Goal: Book appointment/travel/reservation

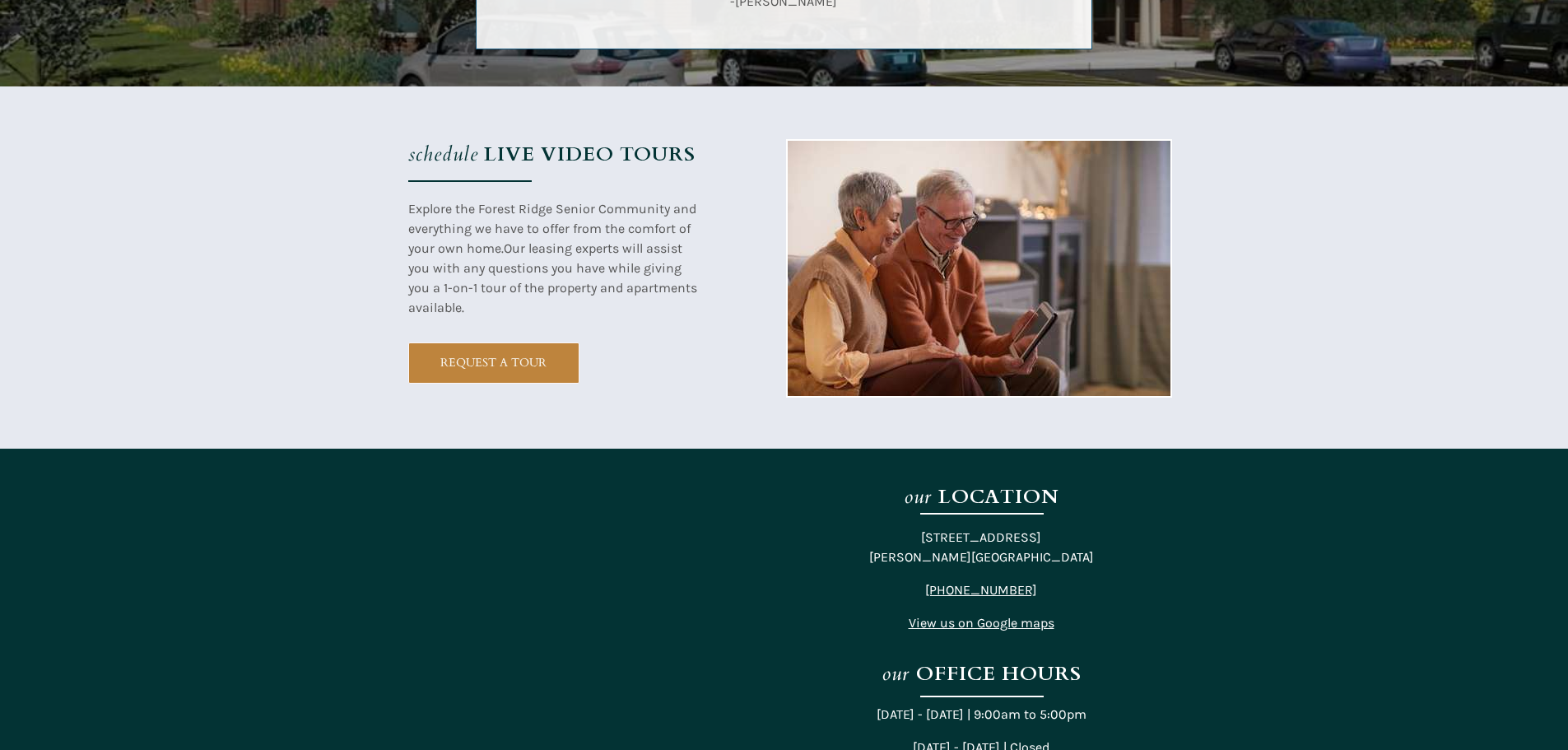
scroll to position [2855, 0]
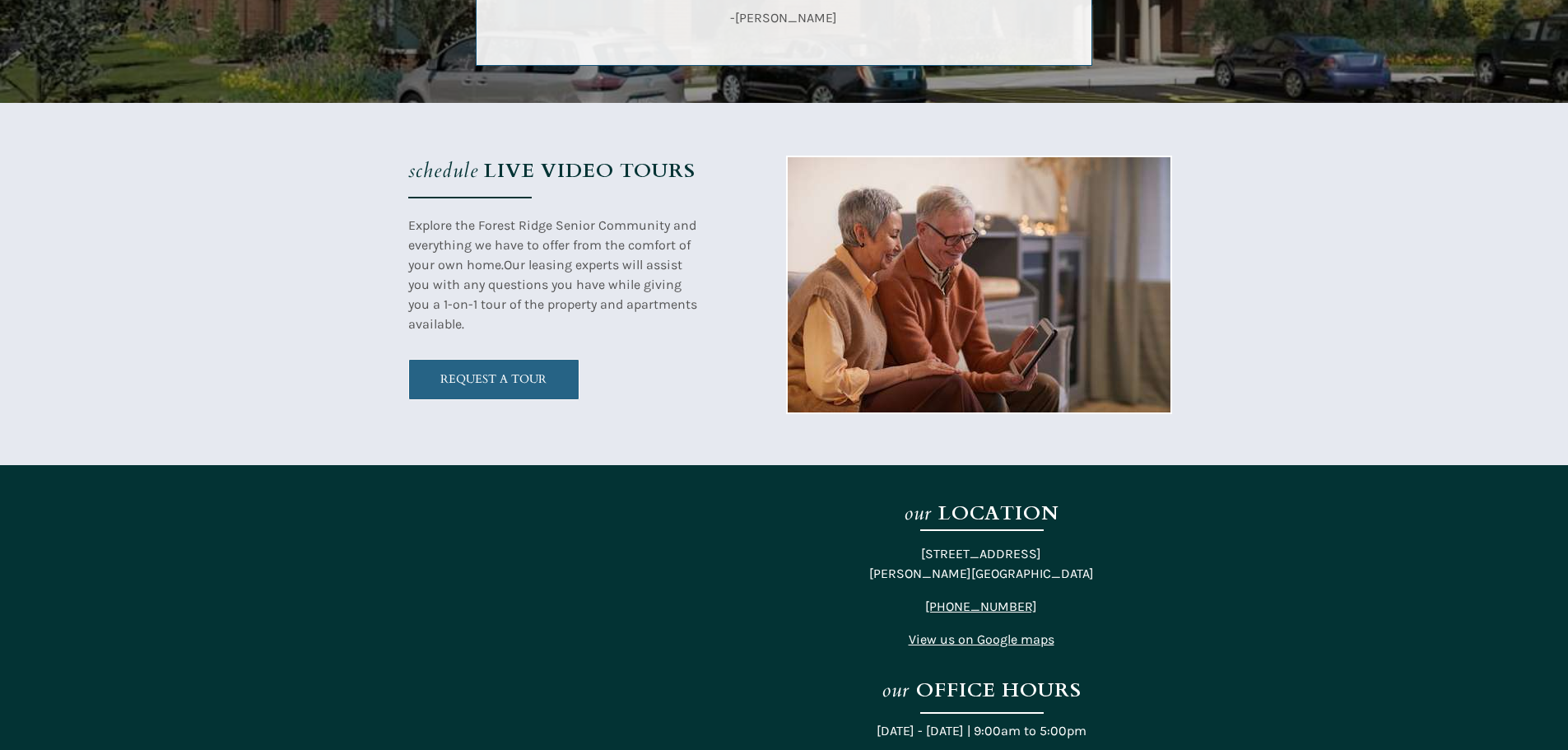
click at [522, 383] on span "REQUEST A TOUR" at bounding box center [494, 379] width 170 height 14
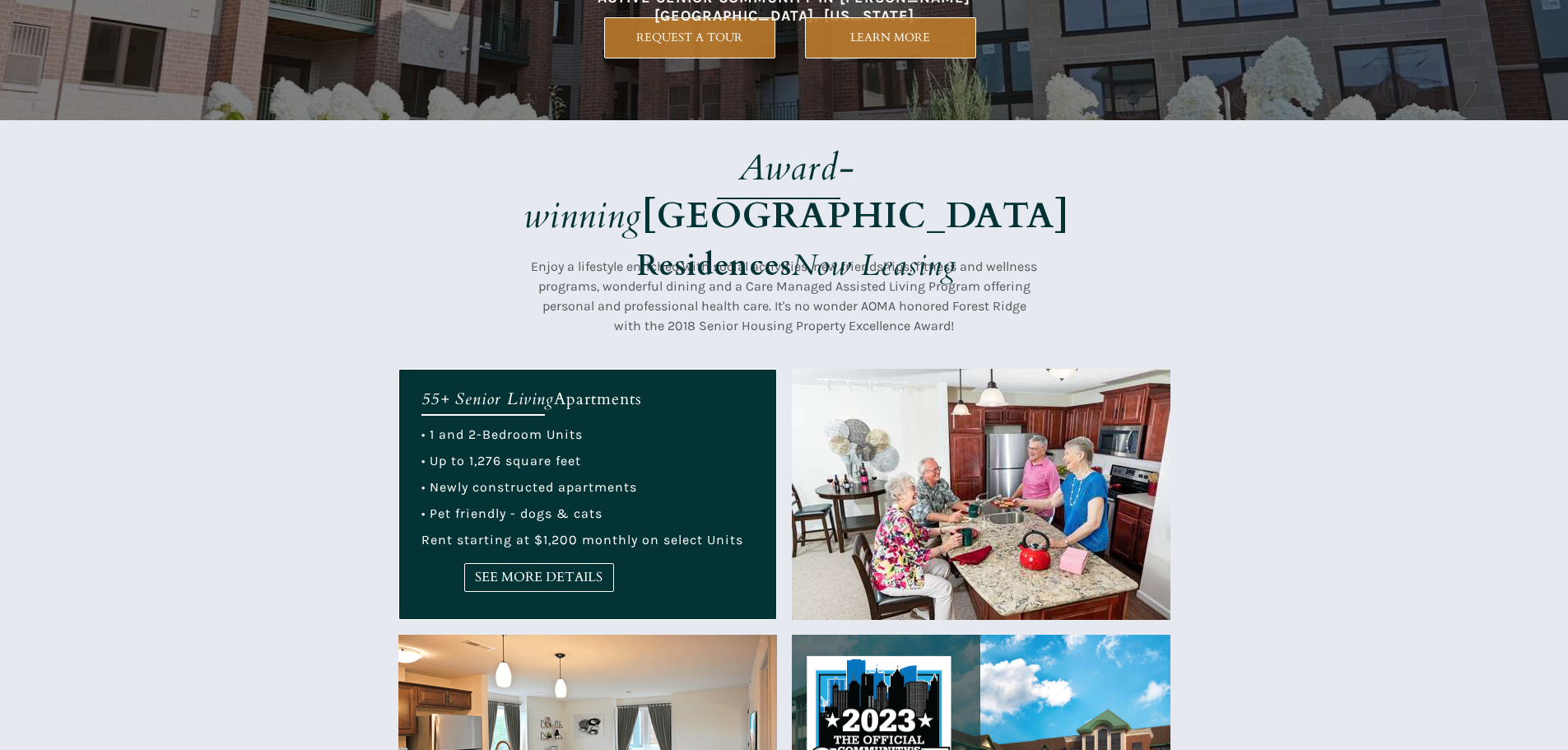
scroll to position [347, 0]
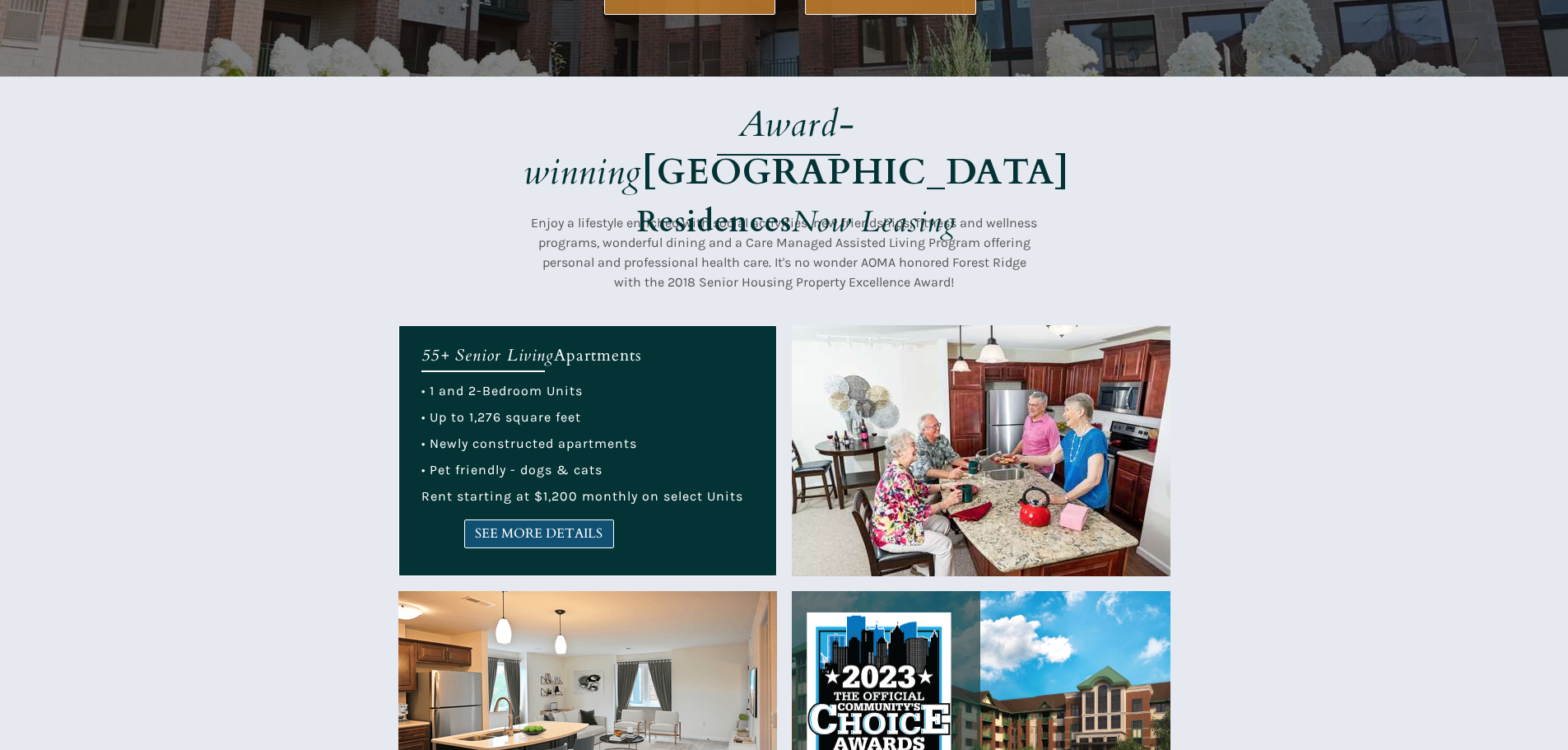
click at [540, 531] on span "SEE MORE DETAILS" at bounding box center [539, 534] width 148 height 16
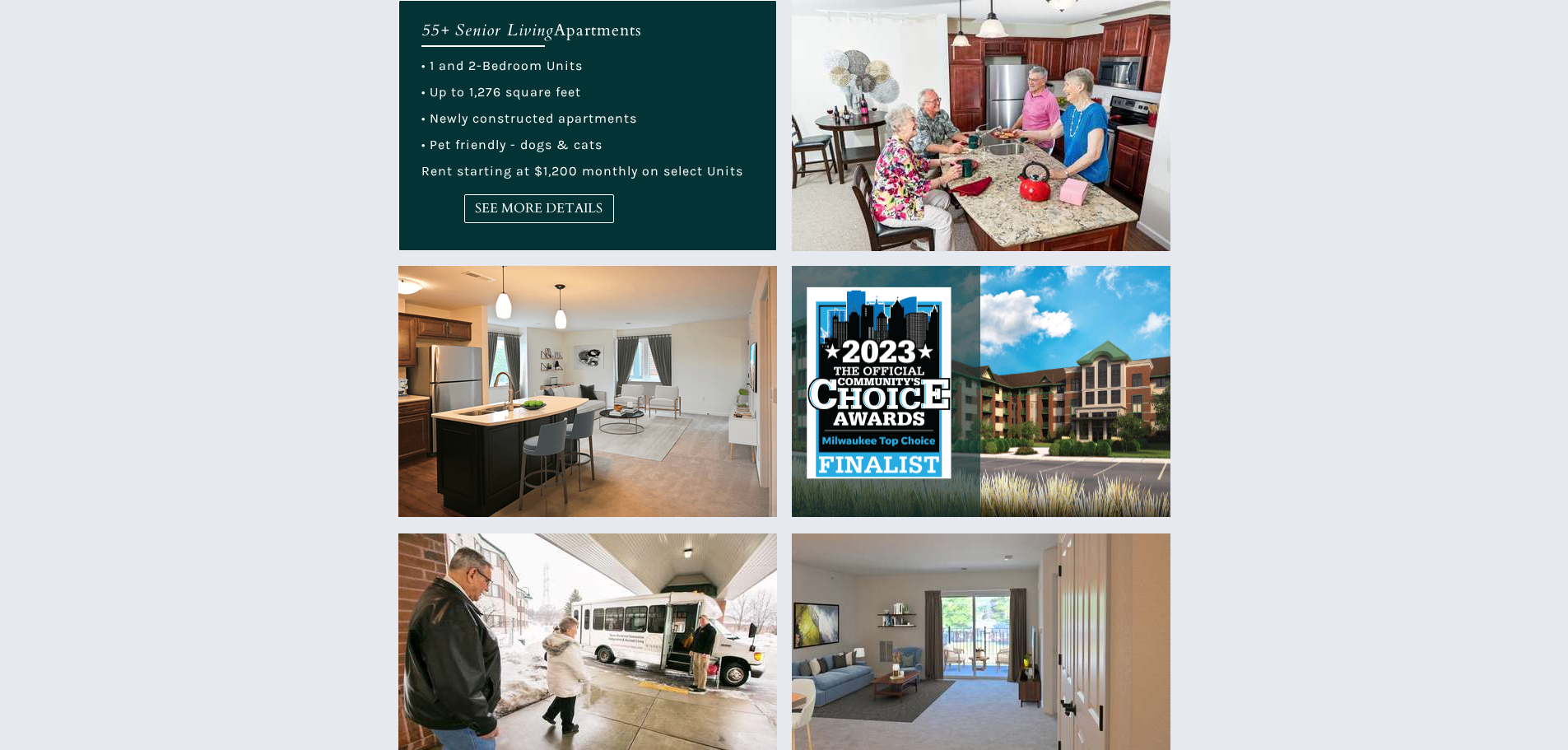
scroll to position [683, 0]
